Goal: Task Accomplishment & Management: Manage account settings

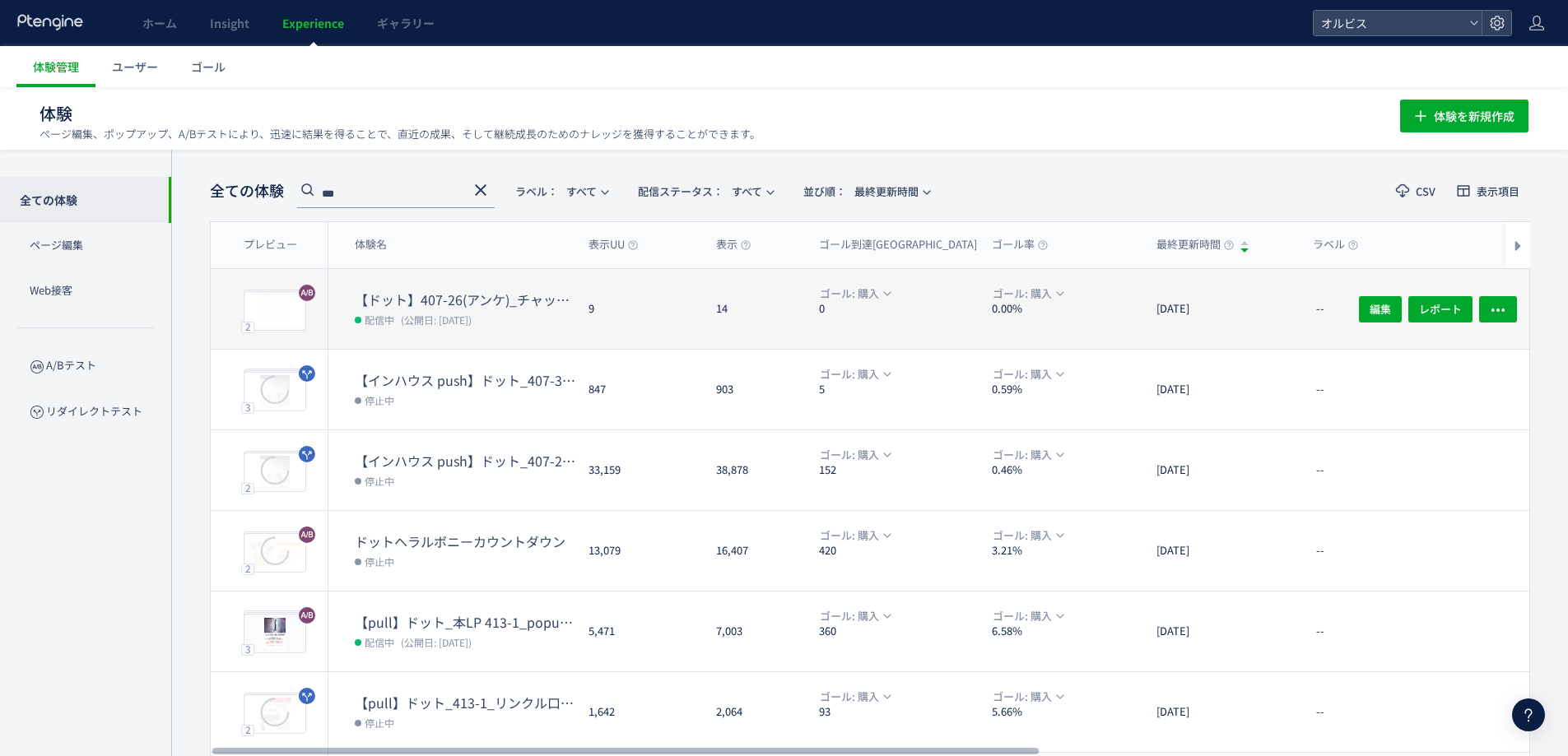
click at [518, 332] on dl "【ドット】407-26(アンケ)_チャットボット発動html 配信中 (公開日: [DATE])" at bounding box center [465, 320] width 221 height 59
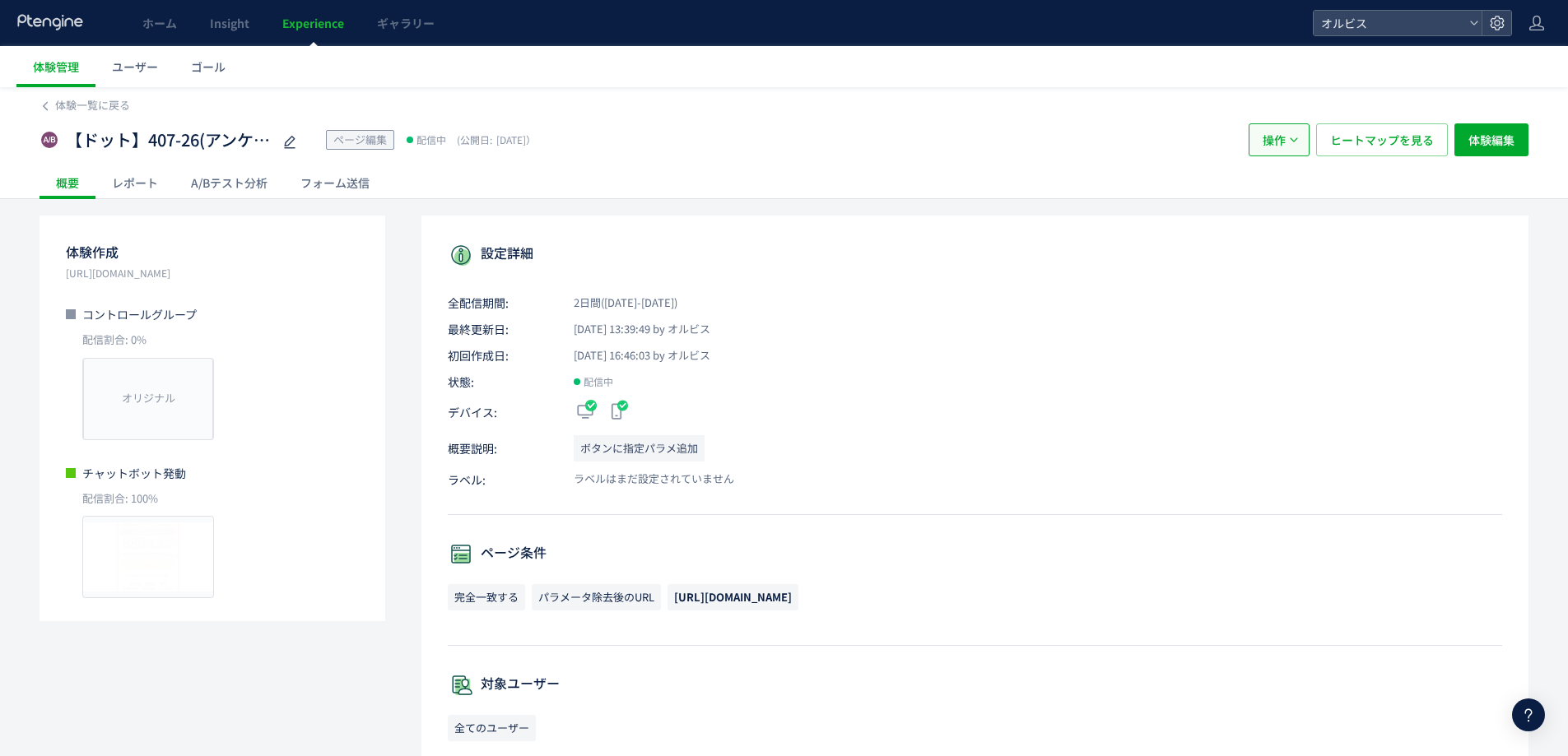
click at [1284, 132] on span "操作" at bounding box center [1274, 140] width 23 height 33
click at [1291, 189] on li "停止" at bounding box center [1279, 190] width 56 height 29
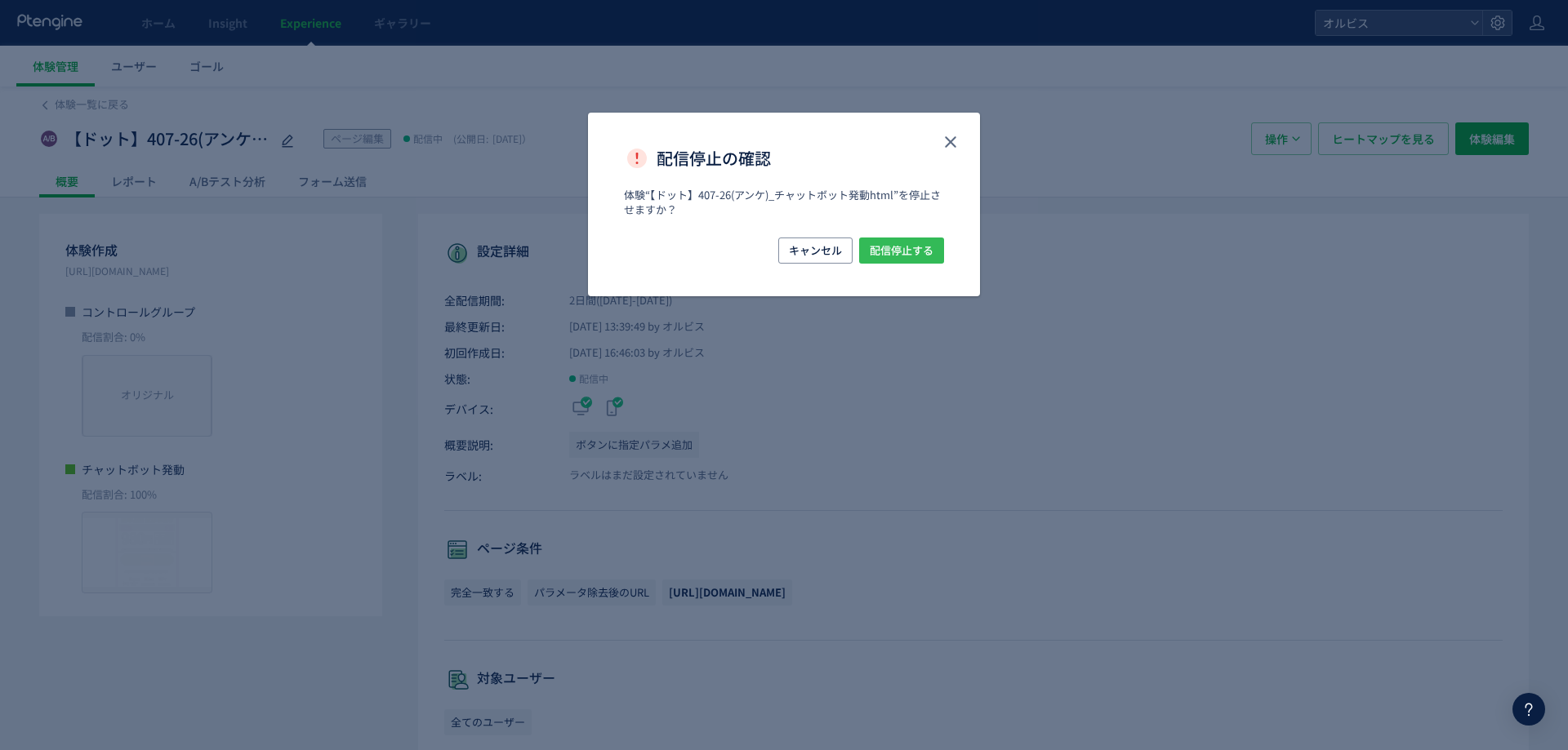
click at [933, 252] on button "配信停止する" at bounding box center [901, 251] width 85 height 26
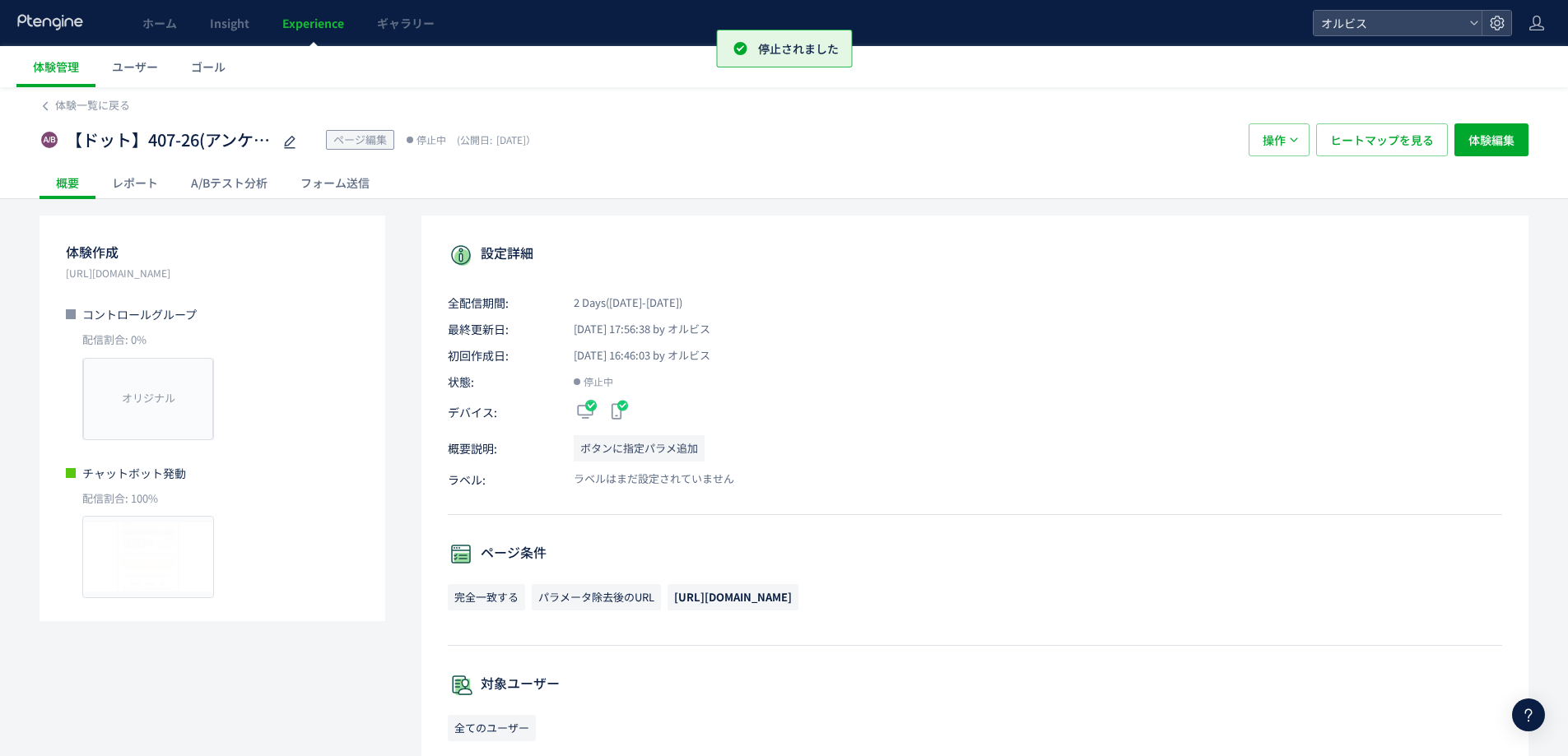
click at [294, 19] on span "Experience" at bounding box center [312, 23] width 61 height 16
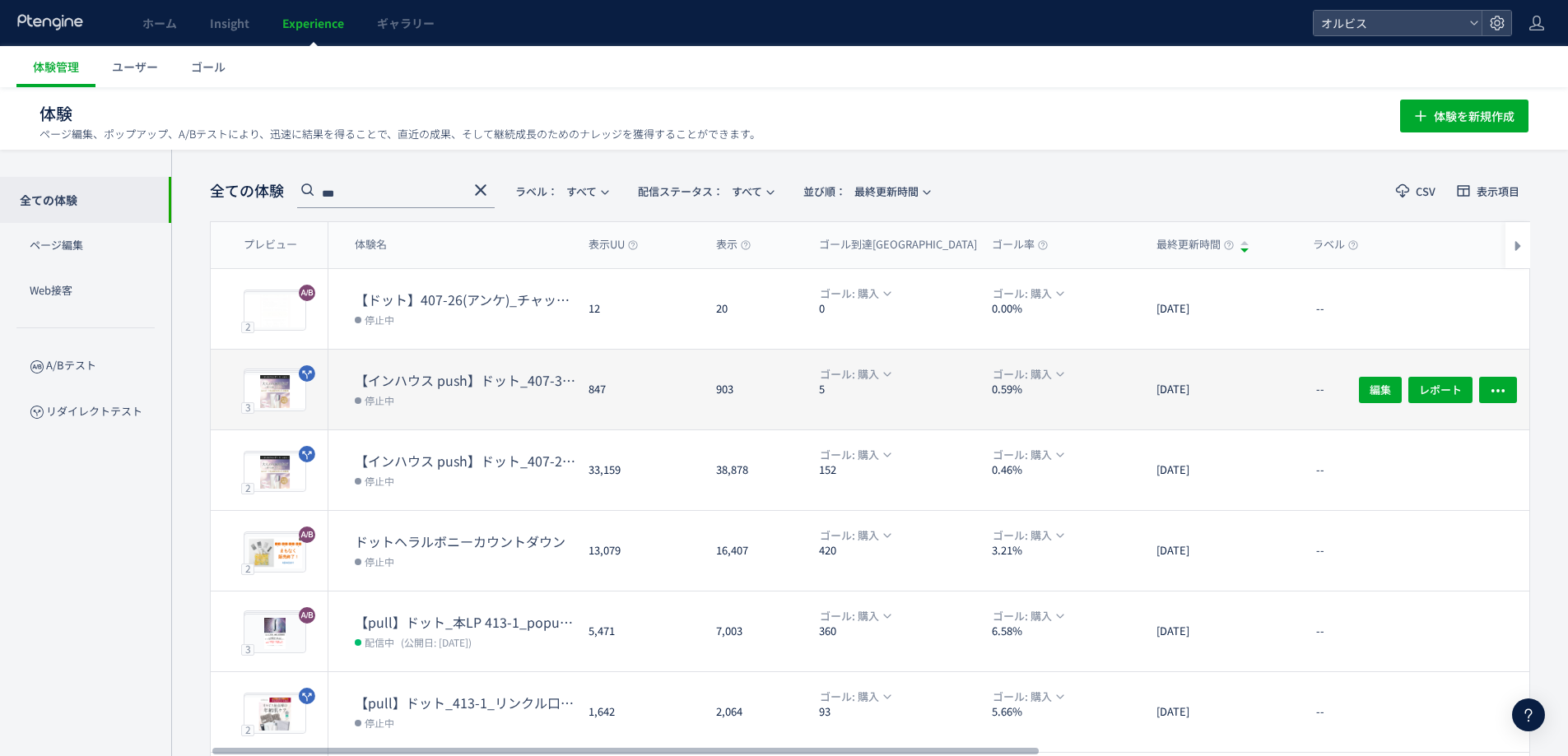
click at [541, 377] on dt "【インハウス push】ドット_407-37(アンケ)vs407-26([PERSON_NAME])" at bounding box center [465, 380] width 221 height 19
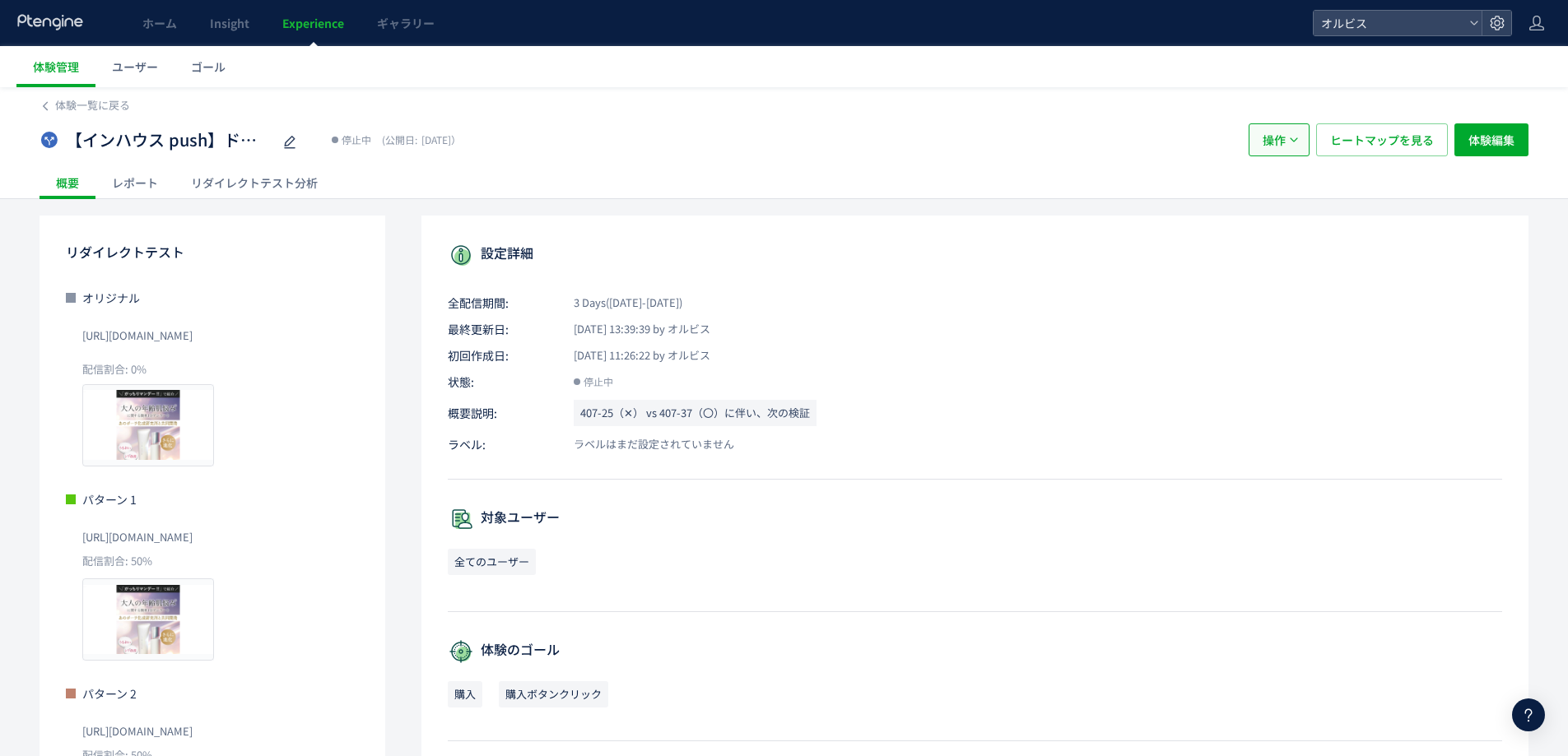
click at [1299, 127] on button "操作" at bounding box center [1279, 140] width 61 height 33
click at [1276, 194] on li "配信" at bounding box center [1279, 190] width 56 height 29
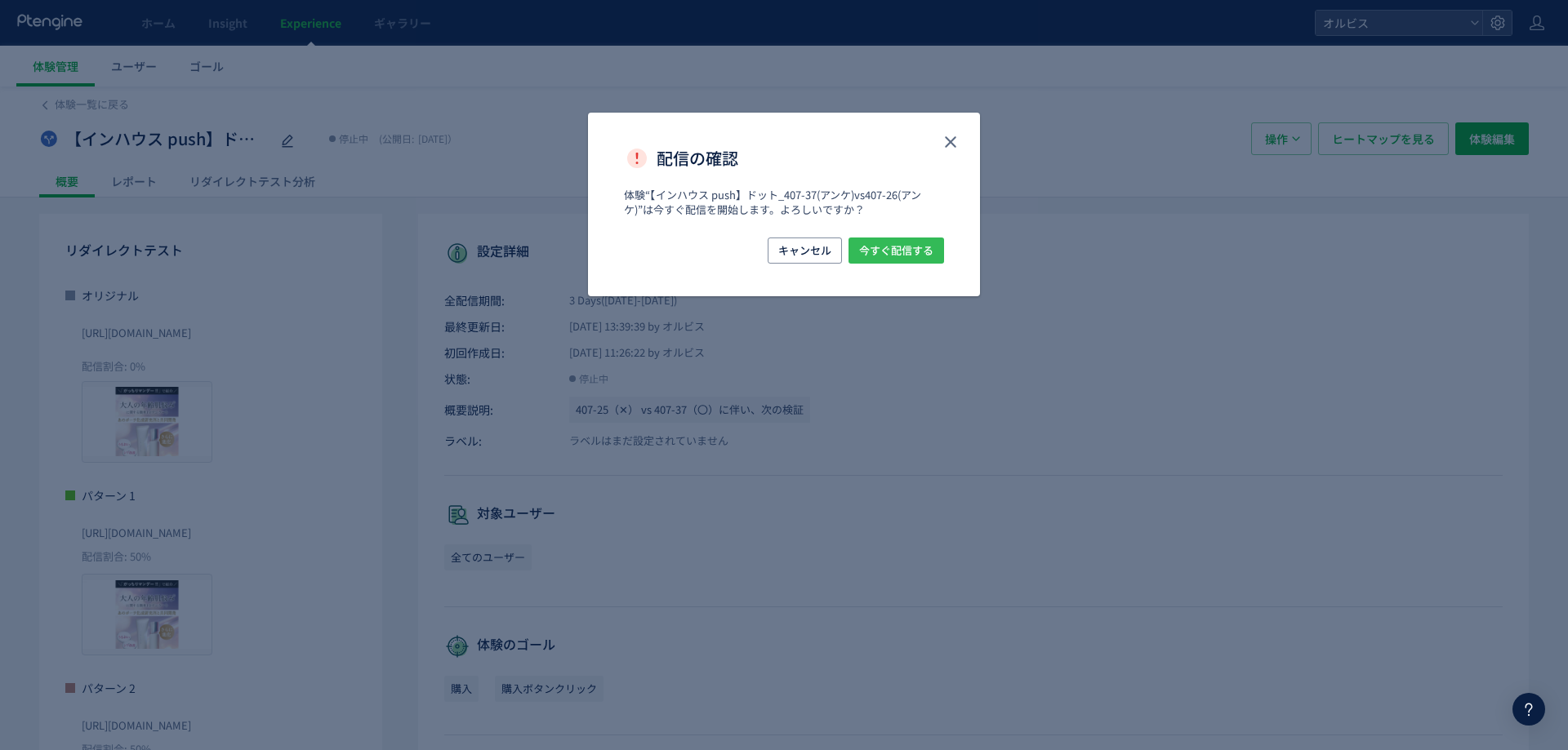
click at [916, 243] on span "今すぐ配信する" at bounding box center [895, 251] width 74 height 26
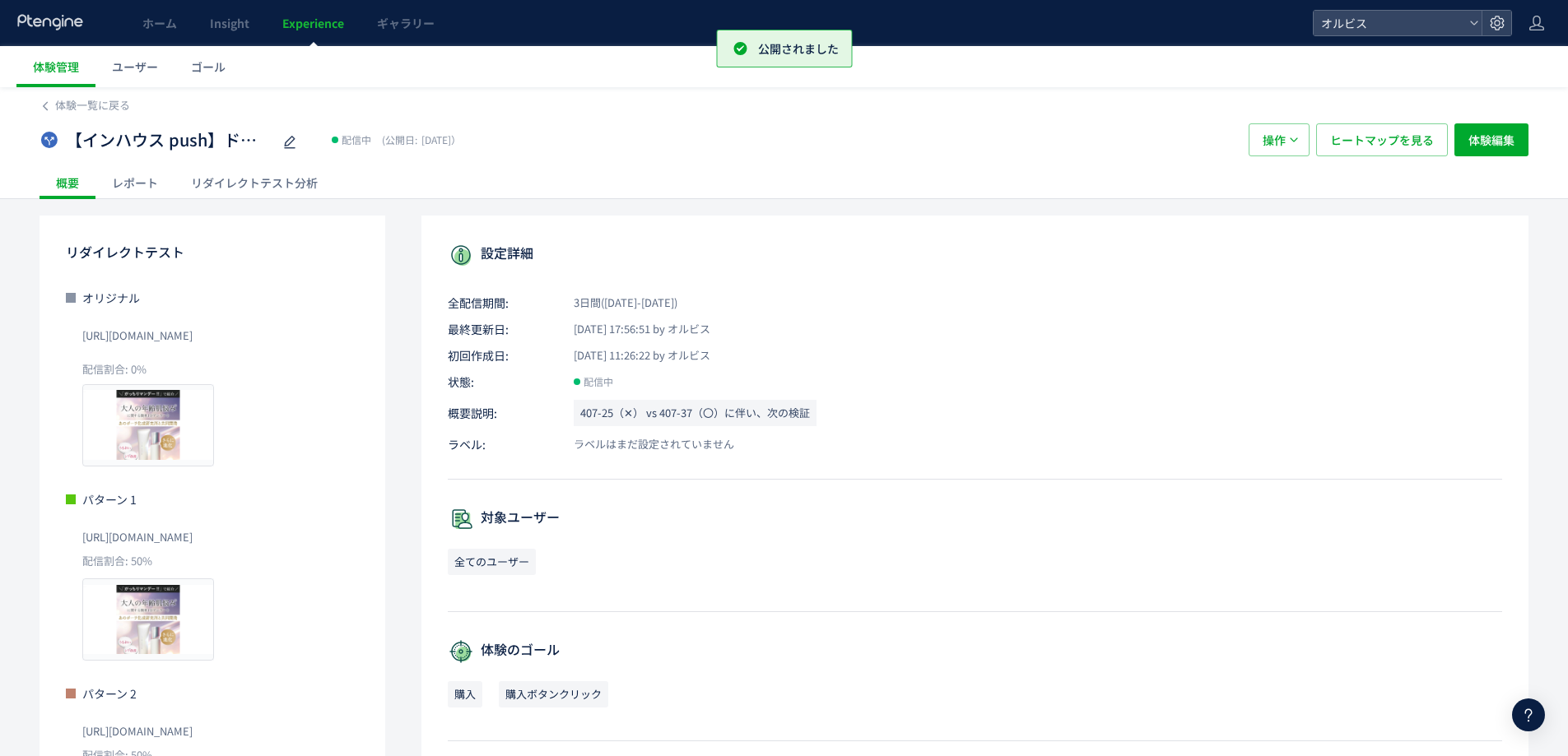
click at [503, 160] on div "【インハウス push】ドット_407-37(アンケ)vs407-26(アンケ) 配信中 (公開日: [DATE]） 操作 ヒートマップを見る 体験編集" at bounding box center [784, 140] width 1490 height 53
